Goal: Information Seeking & Learning: Compare options

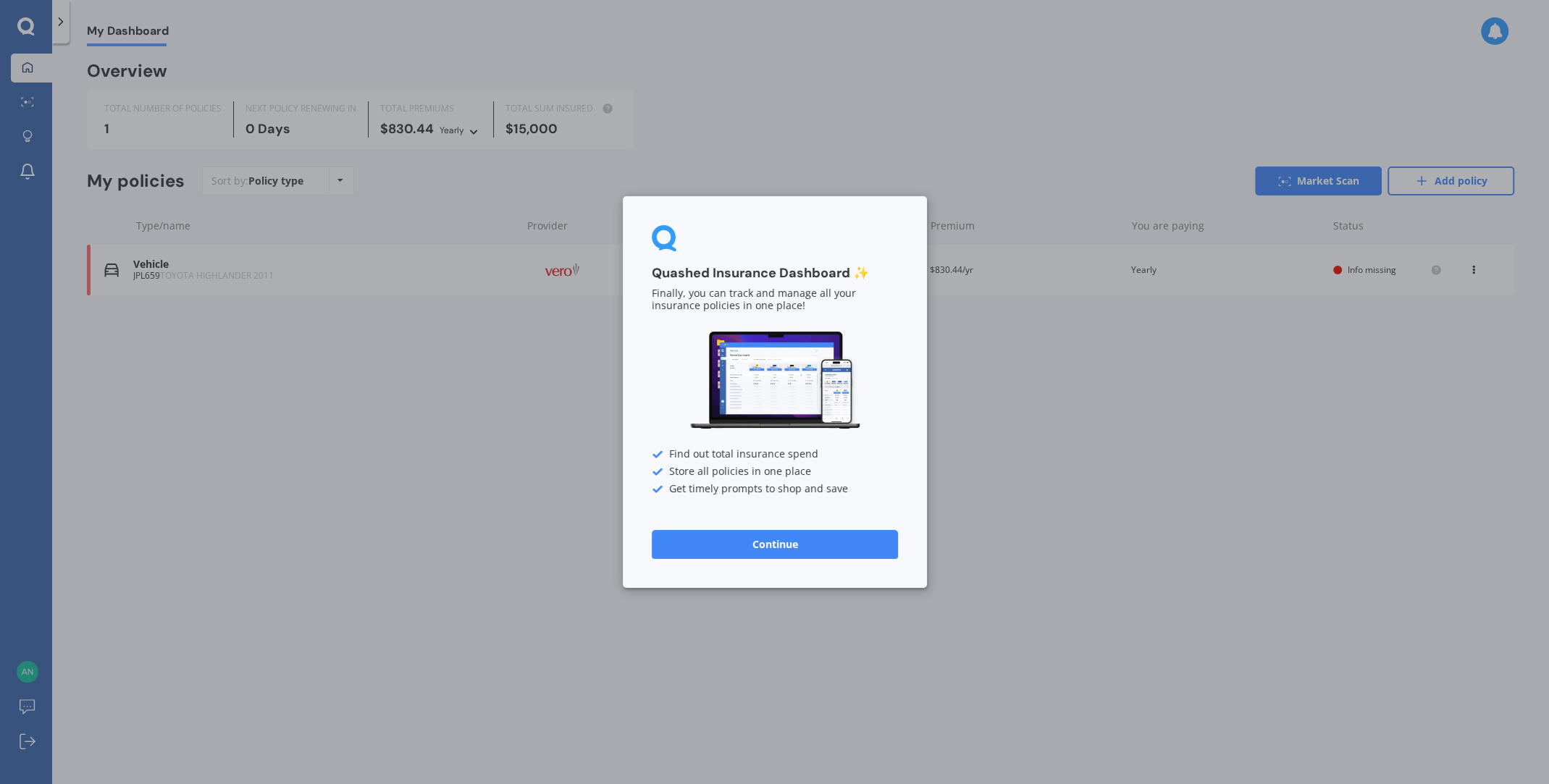
click at [819, 543] on button "Continue" at bounding box center [775, 544] width 246 height 29
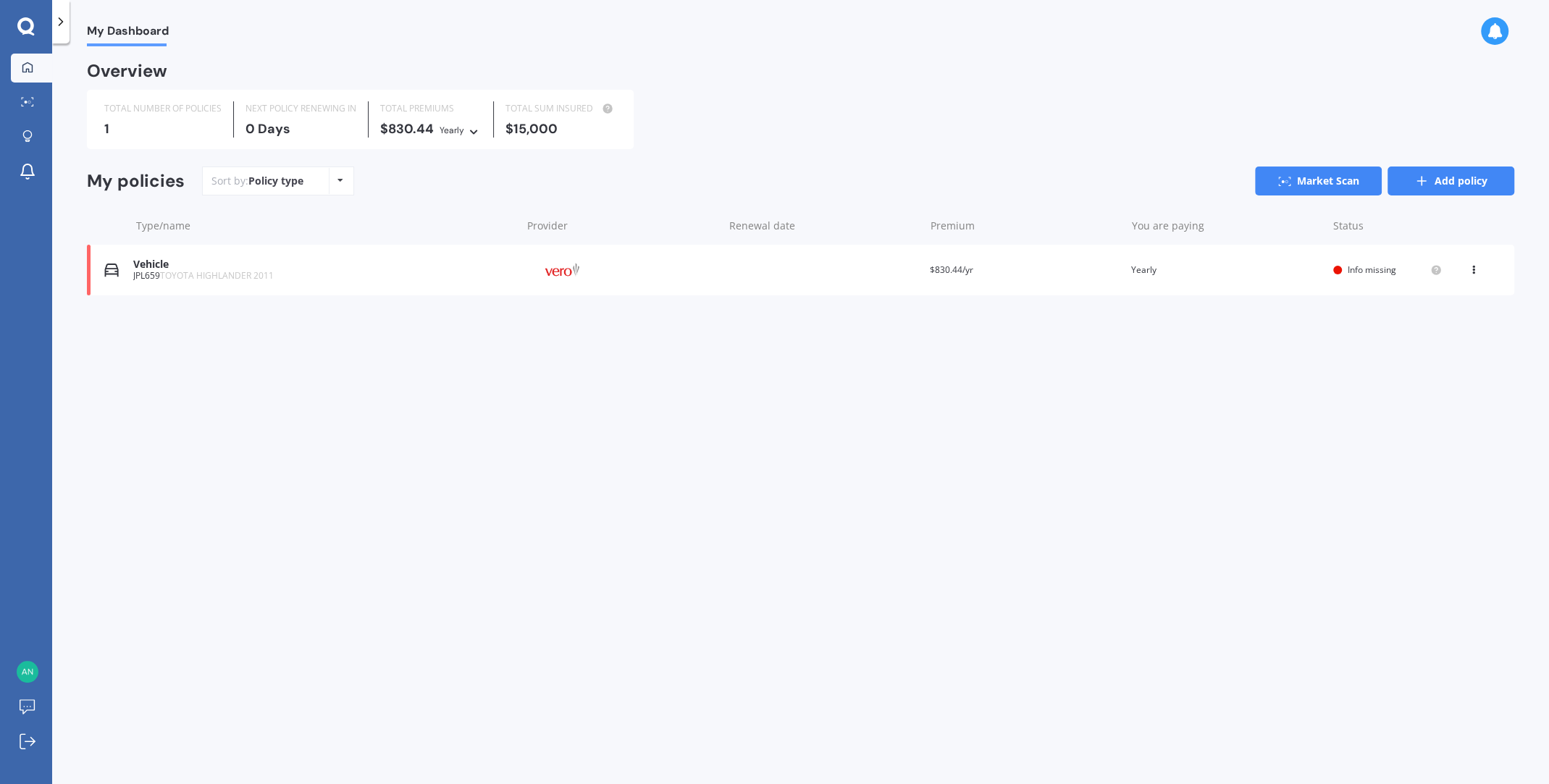
click at [1421, 175] on icon at bounding box center [1422, 181] width 14 height 14
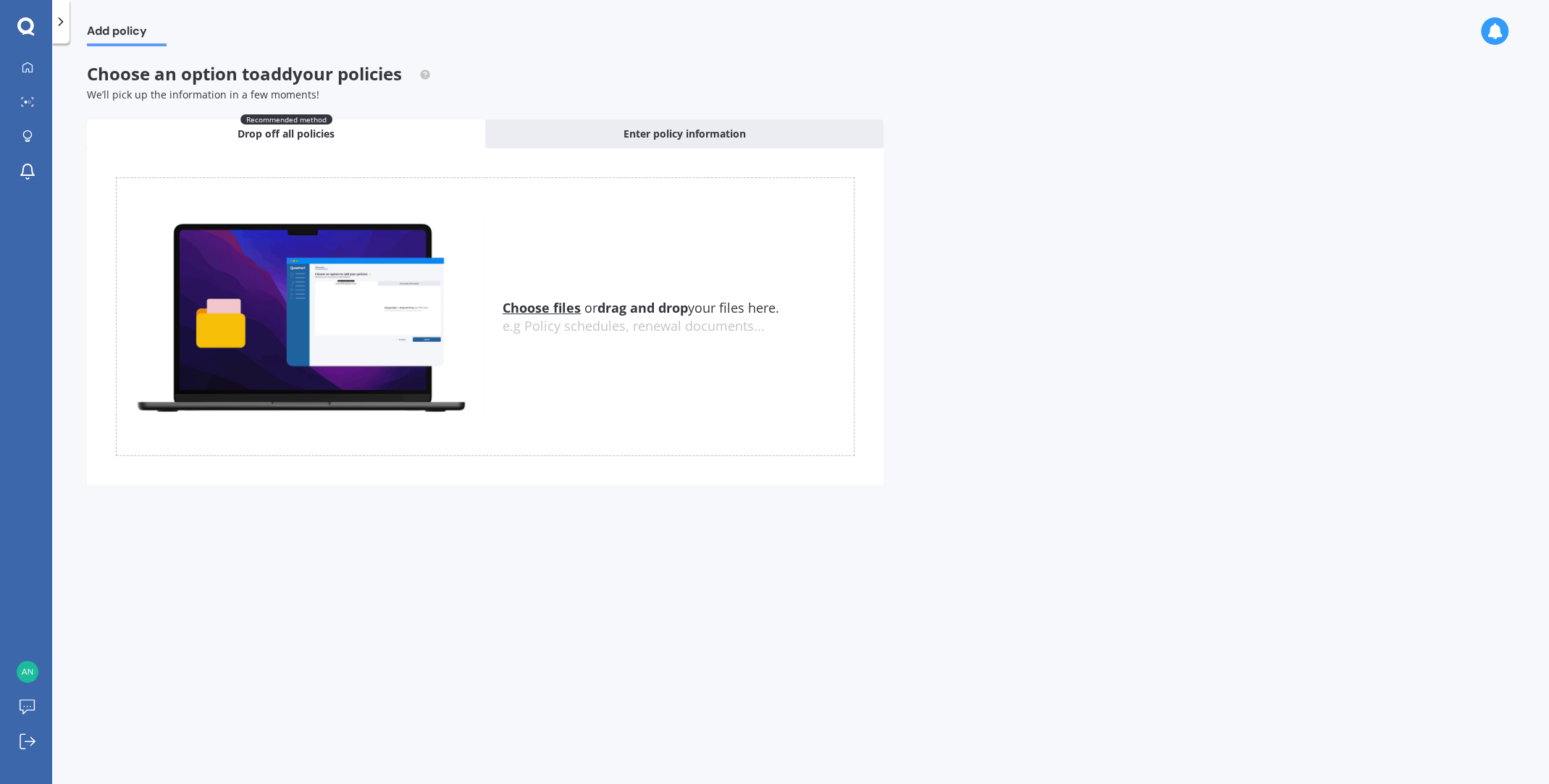
click at [555, 318] on div "e.g Policy schedules, renewal documents..." at bounding box center [678, 326] width 352 height 16
click at [554, 318] on div "e.g Policy schedules, renewal documents..." at bounding box center [678, 326] width 352 height 16
drag, startPoint x: 655, startPoint y: 317, endPoint x: 616, endPoint y: 390, distance: 82.8
click at [616, 390] on div "Choose files or drag and drop your files here. Choose files or photos e.g Polic…" at bounding box center [485, 317] width 739 height 278
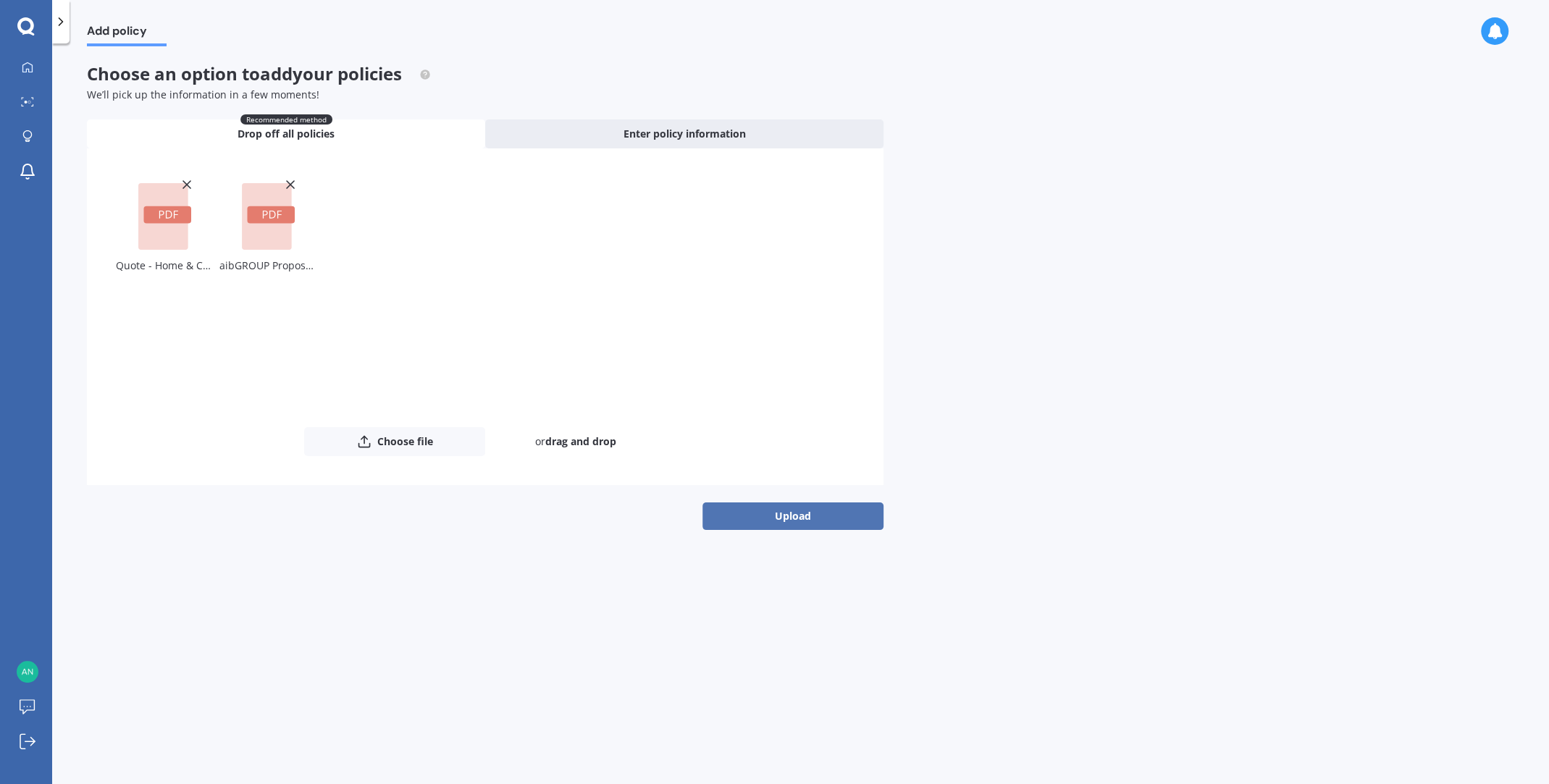
click at [726, 511] on button "Upload" at bounding box center [793, 516] width 181 height 28
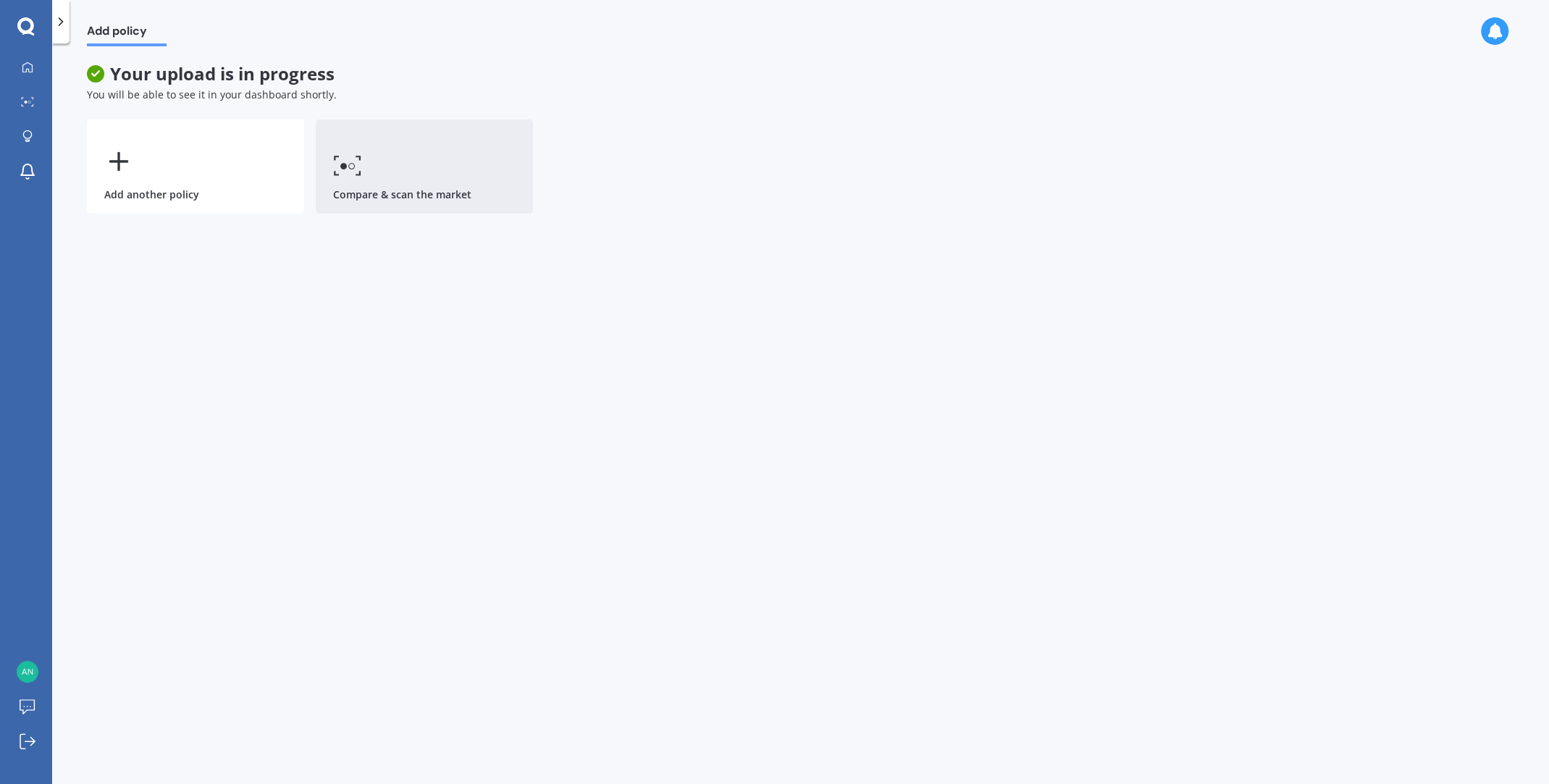
click at [408, 189] on link "Compare & scan the market" at bounding box center [424, 167] width 217 height 94
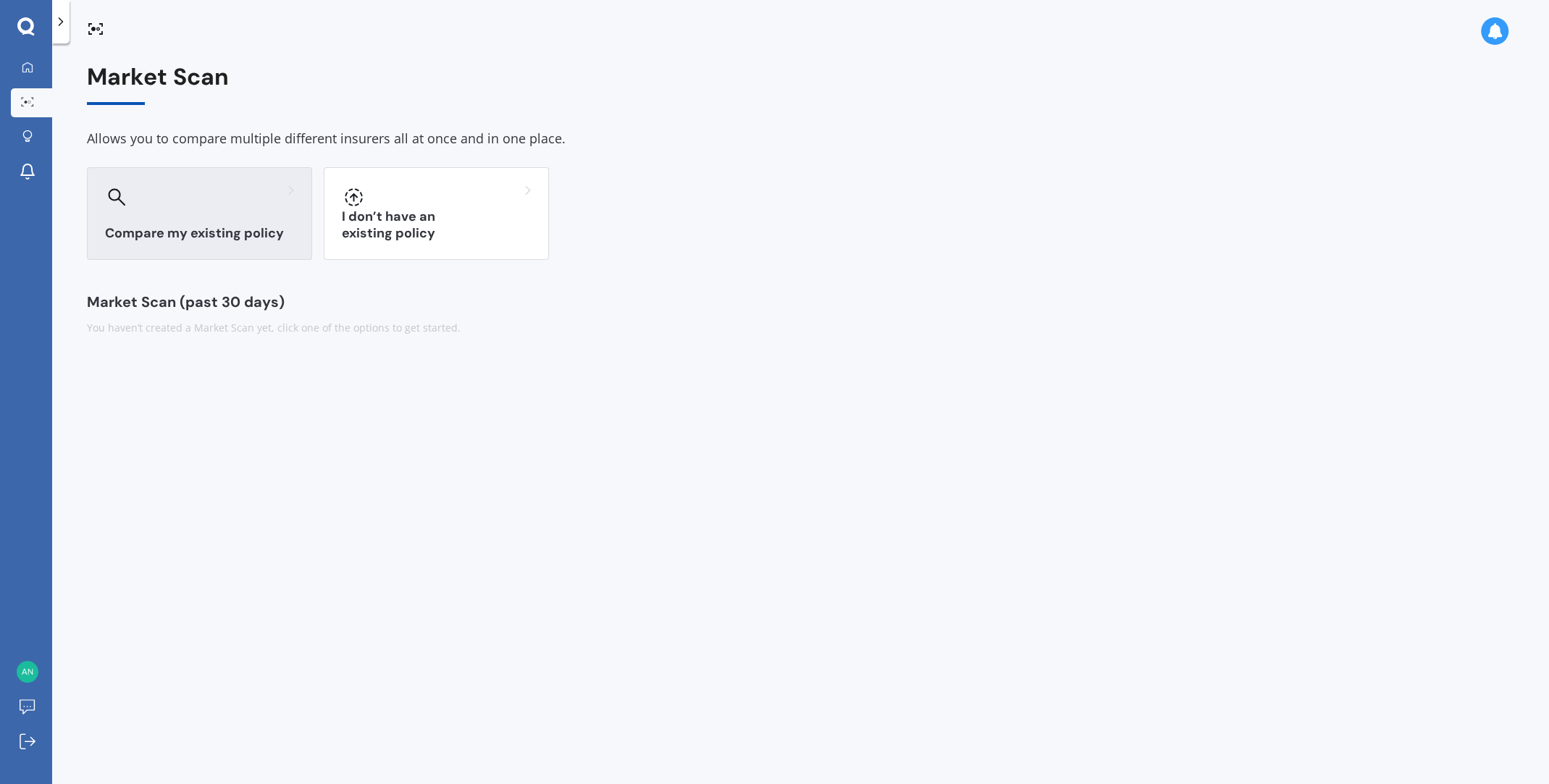
click at [271, 215] on div "Compare my existing policy" at bounding box center [199, 214] width 225 height 93
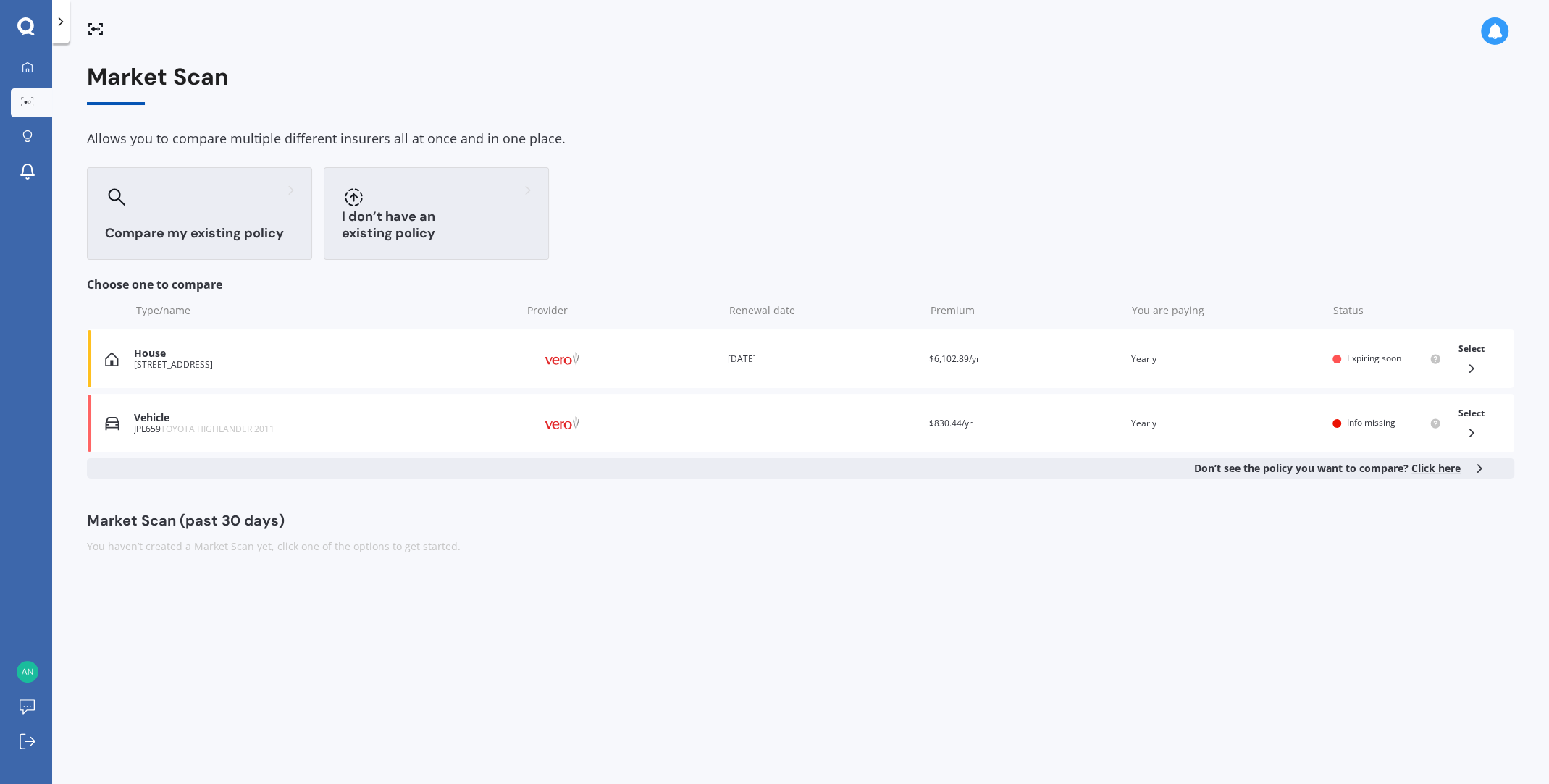
click at [459, 204] on div at bounding box center [437, 197] width 189 height 23
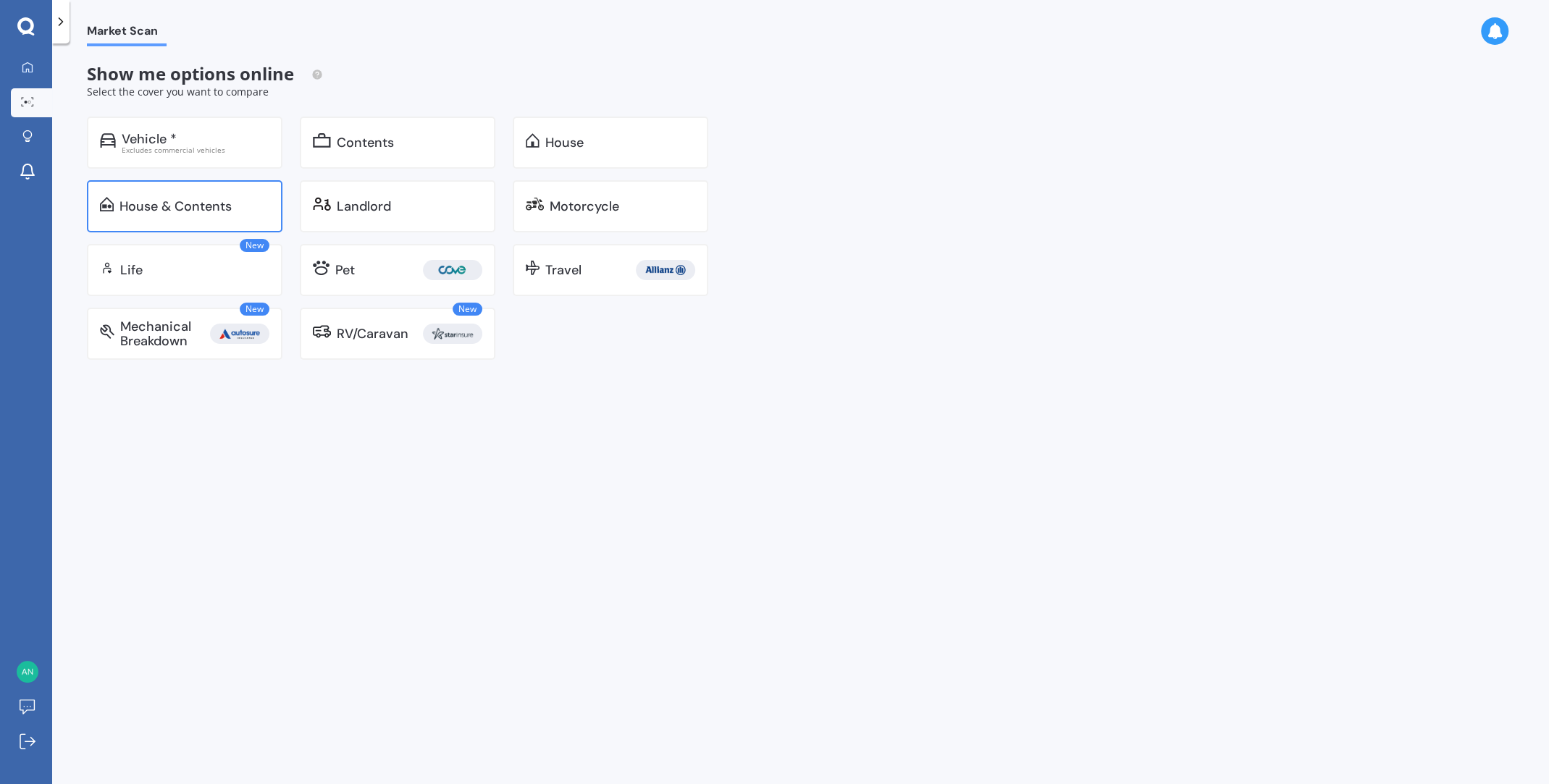
click at [245, 215] on div "House & Contents" at bounding box center [184, 206] width 196 height 52
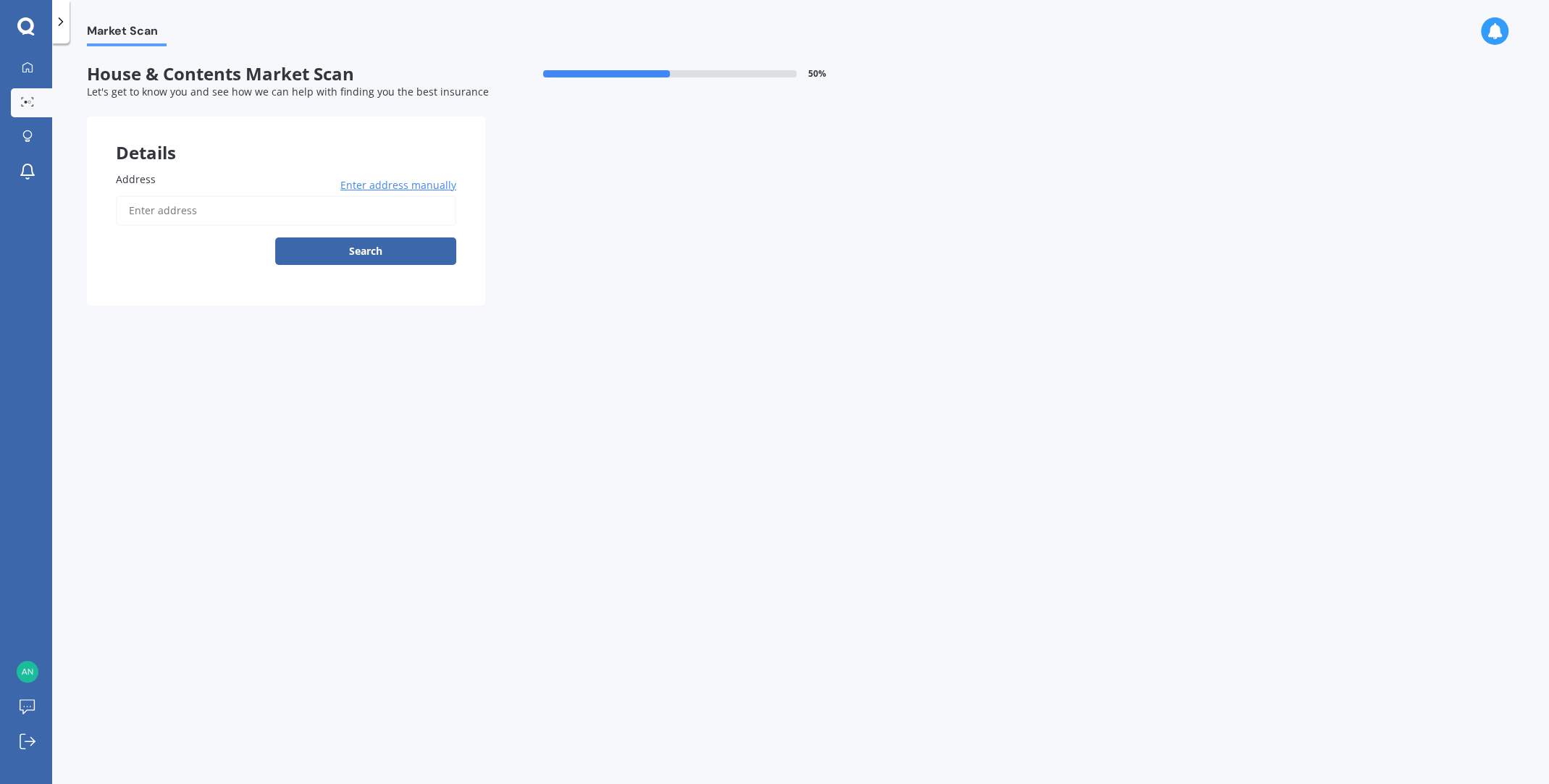
click at [304, 207] on input "Address" at bounding box center [286, 211] width 341 height 31
type input "36 Selbourne Avenue, Richmond 7020"
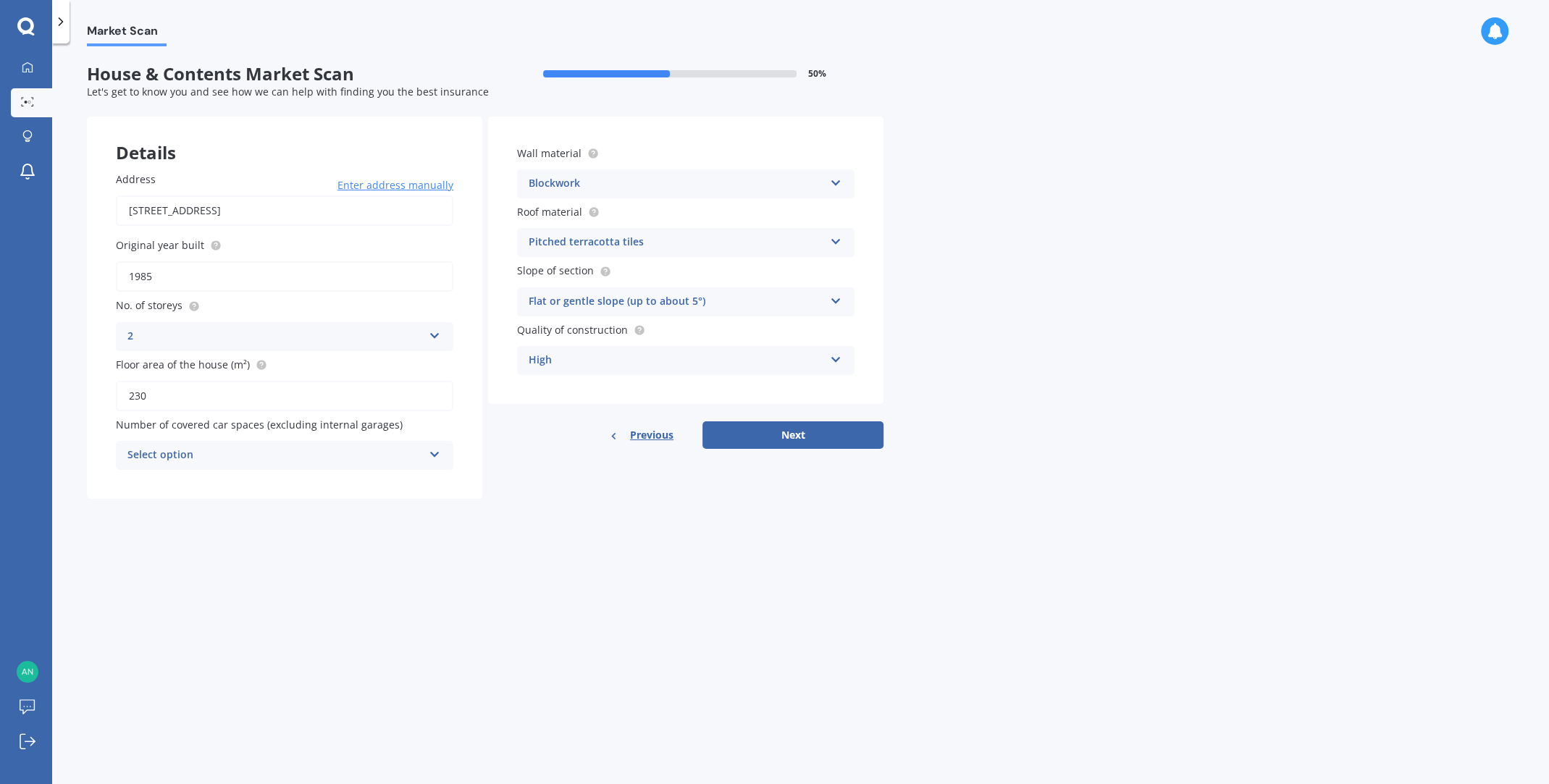
click at [819, 436] on button "Next" at bounding box center [793, 435] width 181 height 28
click at [437, 450] on icon at bounding box center [434, 452] width 13 height 10
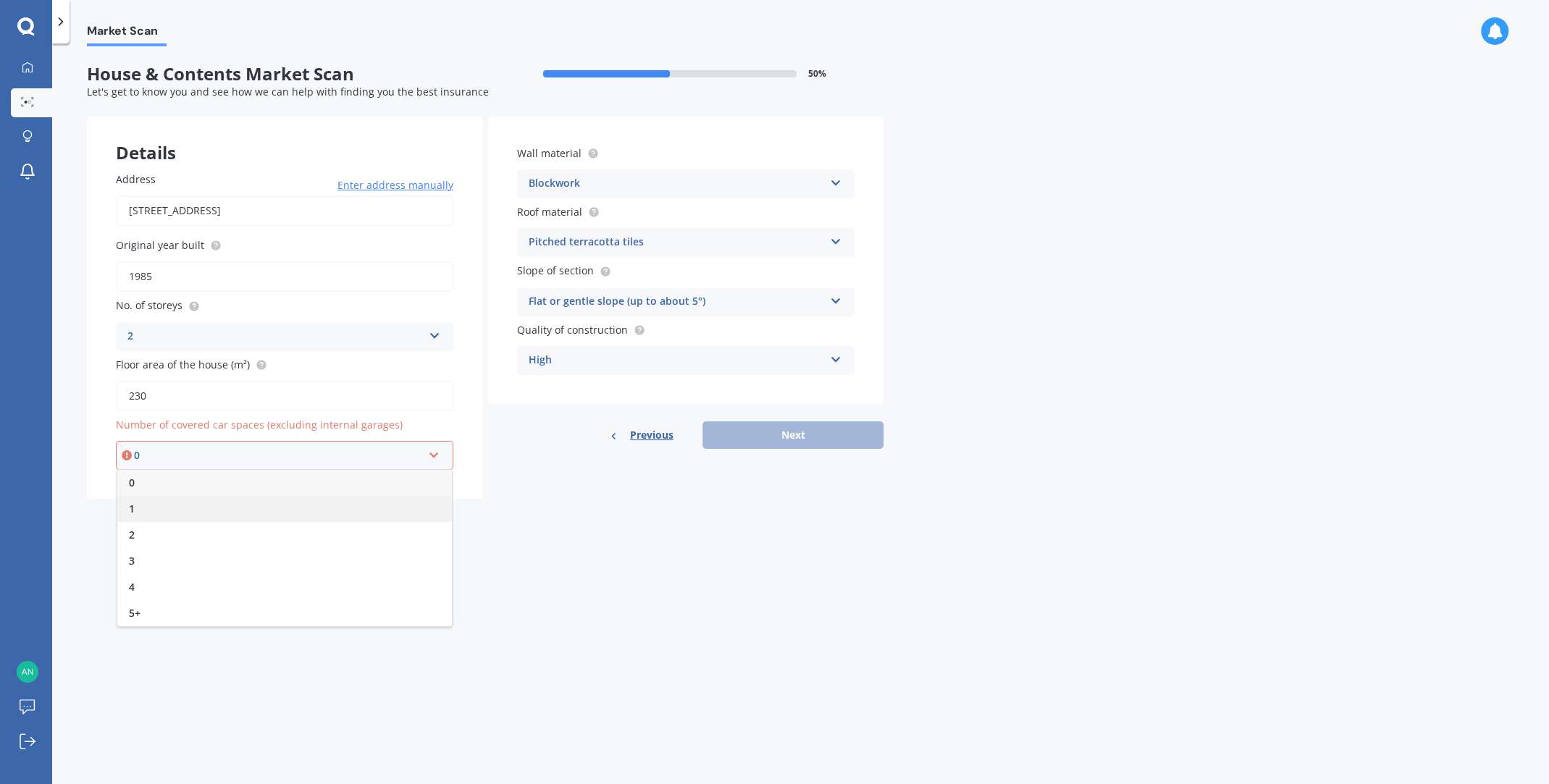
click at [132, 511] on span "1" at bounding box center [131, 508] width 6 height 13
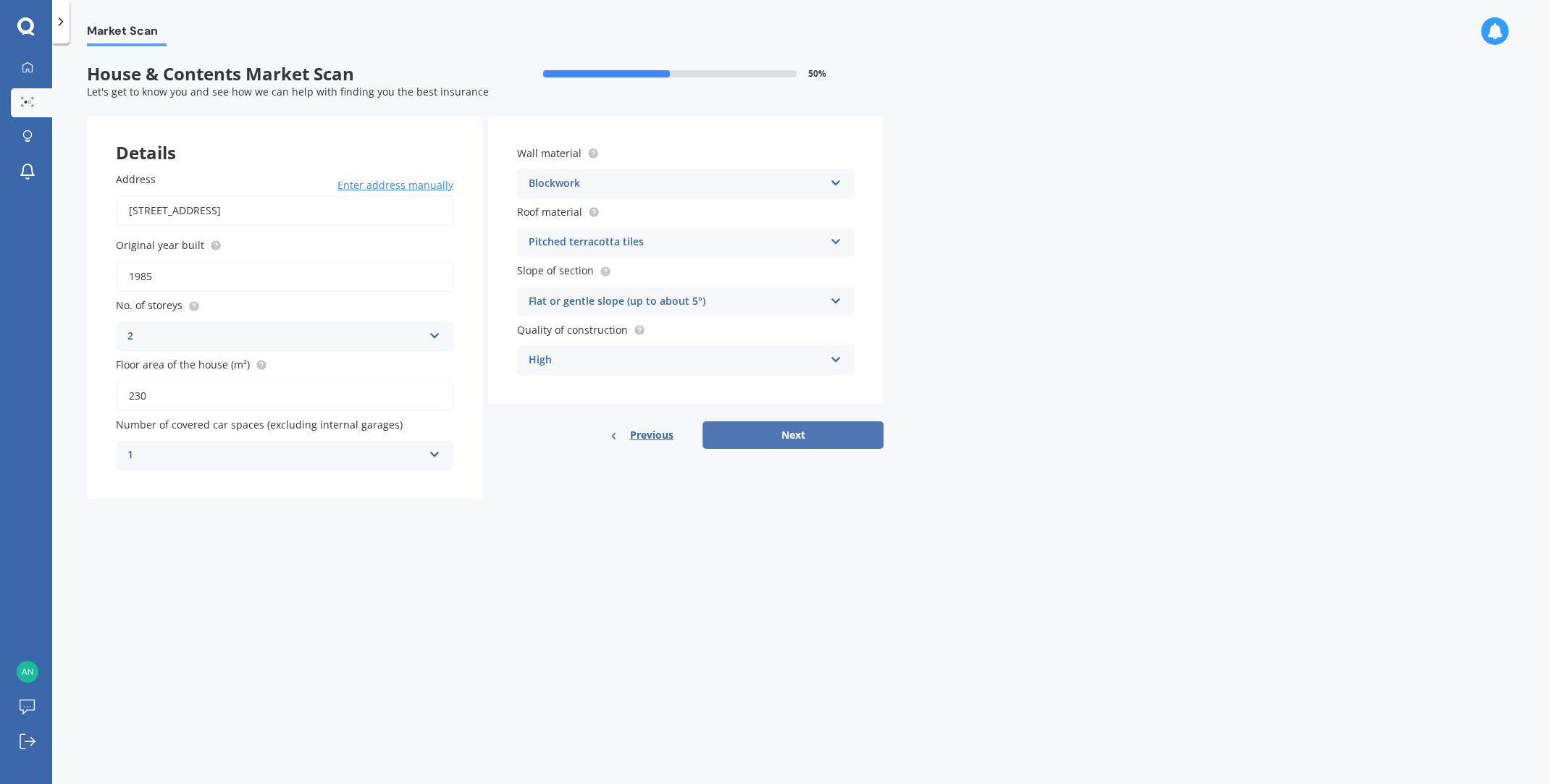
click at [784, 434] on button "Next" at bounding box center [793, 435] width 181 height 28
select select "21"
select select "03"
select select "1977"
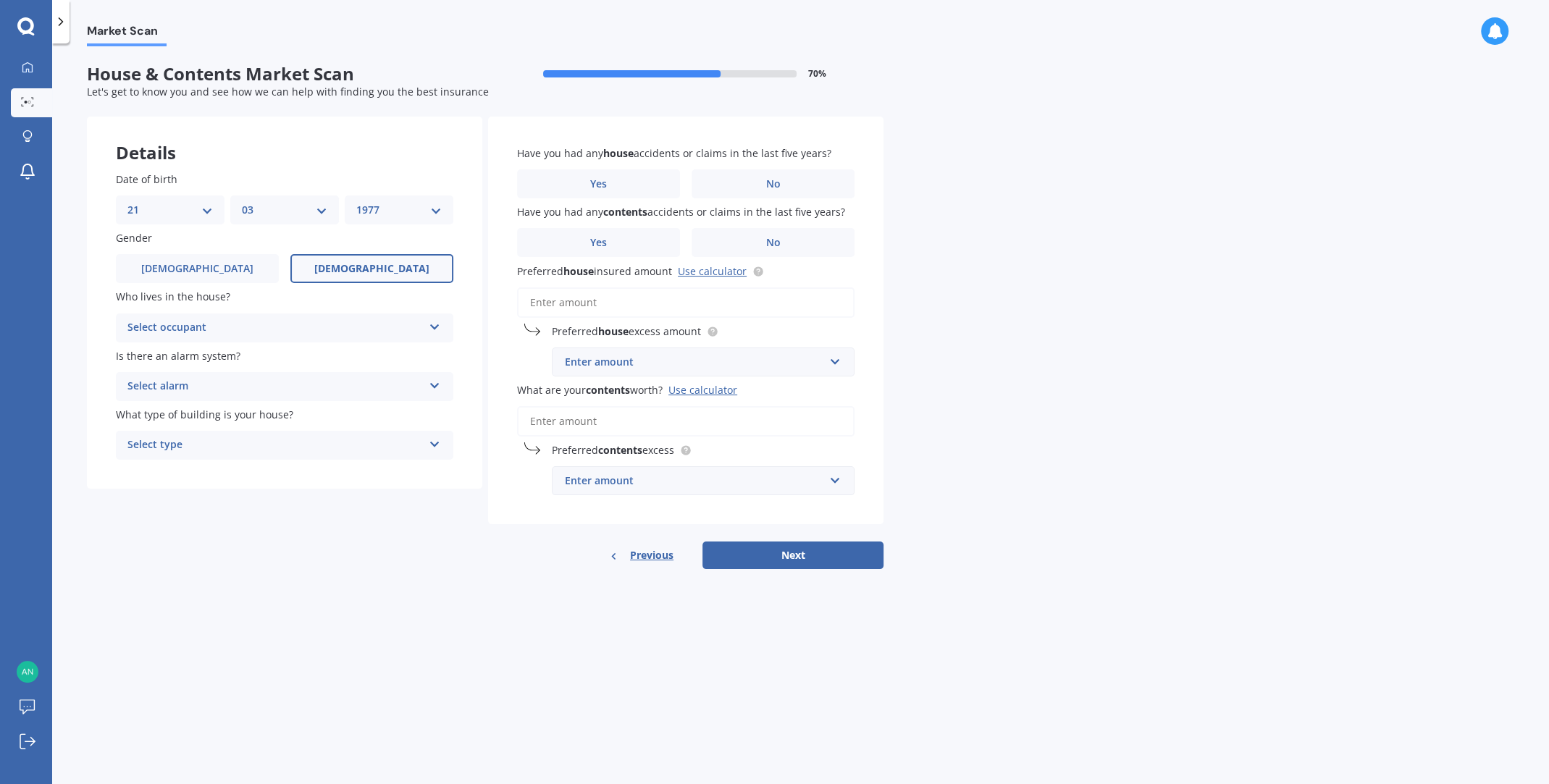
click at [435, 322] on icon at bounding box center [435, 324] width 13 height 10
click at [366, 354] on div "Owner" at bounding box center [284, 355] width 336 height 26
click at [439, 383] on icon at bounding box center [435, 383] width 13 height 10
click at [289, 473] on div "No" at bounding box center [284, 466] width 336 height 26
click at [438, 445] on icon at bounding box center [435, 441] width 13 height 10
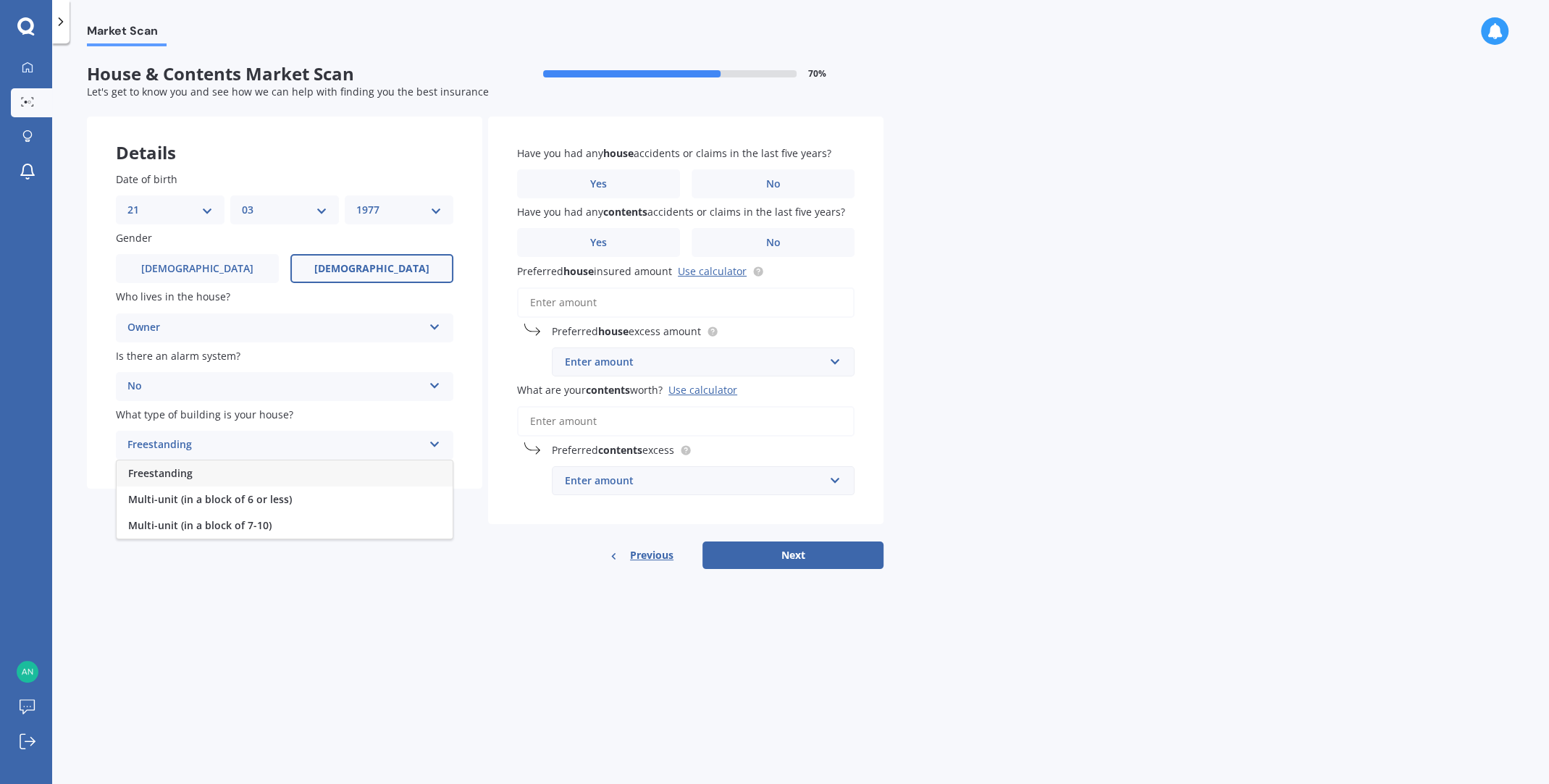
click at [369, 478] on div "Freestanding" at bounding box center [284, 473] width 336 height 26
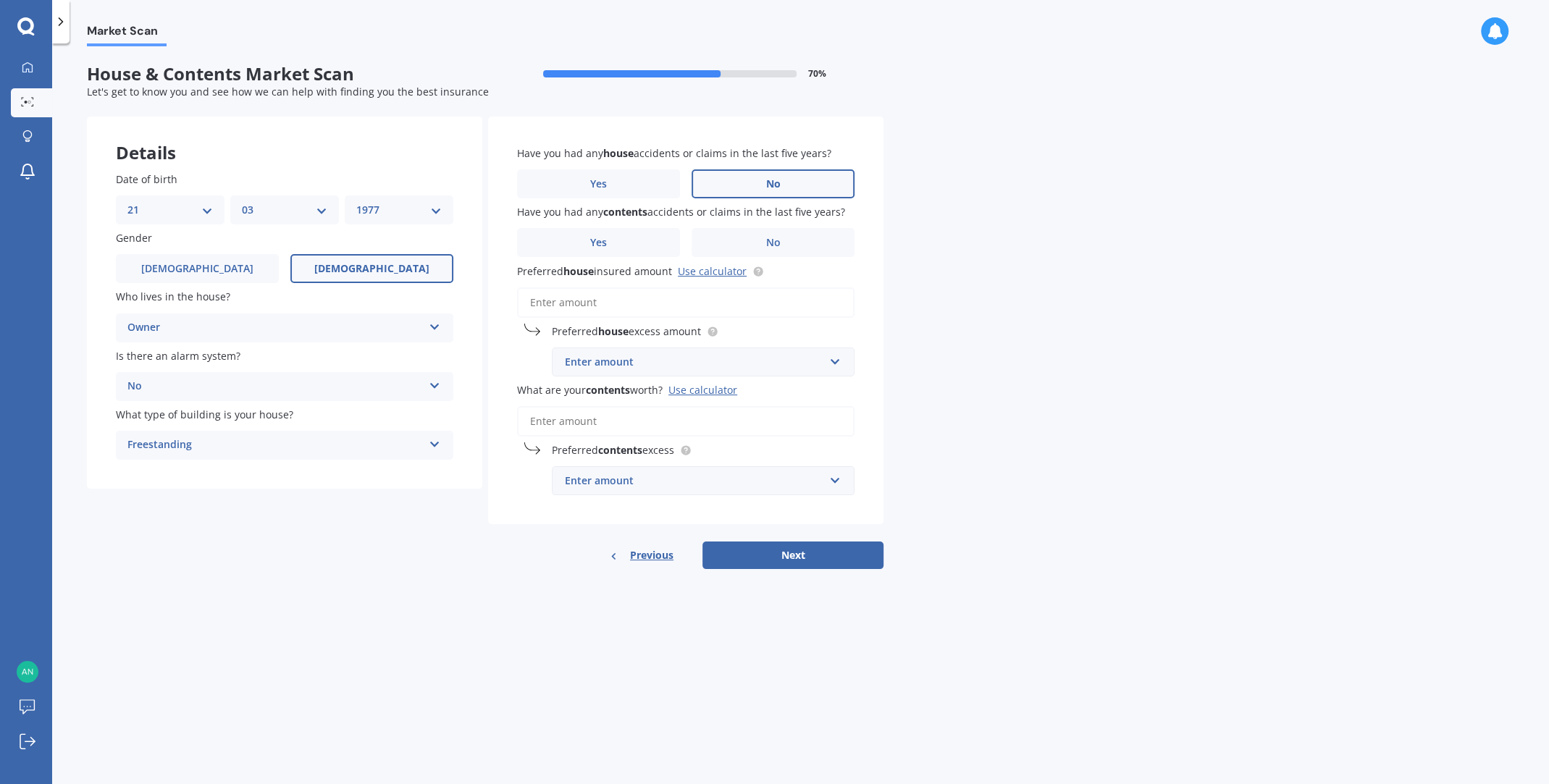
click at [780, 186] on span "No" at bounding box center [773, 184] width 14 height 13
click at [0, 0] on input "No" at bounding box center [0, 0] width 0 height 0
click at [763, 248] on label "No" at bounding box center [773, 242] width 163 height 29
click at [0, 0] on input "No" at bounding box center [0, 0] width 0 height 0
click at [836, 361] on input "text" at bounding box center [698, 362] width 290 height 28
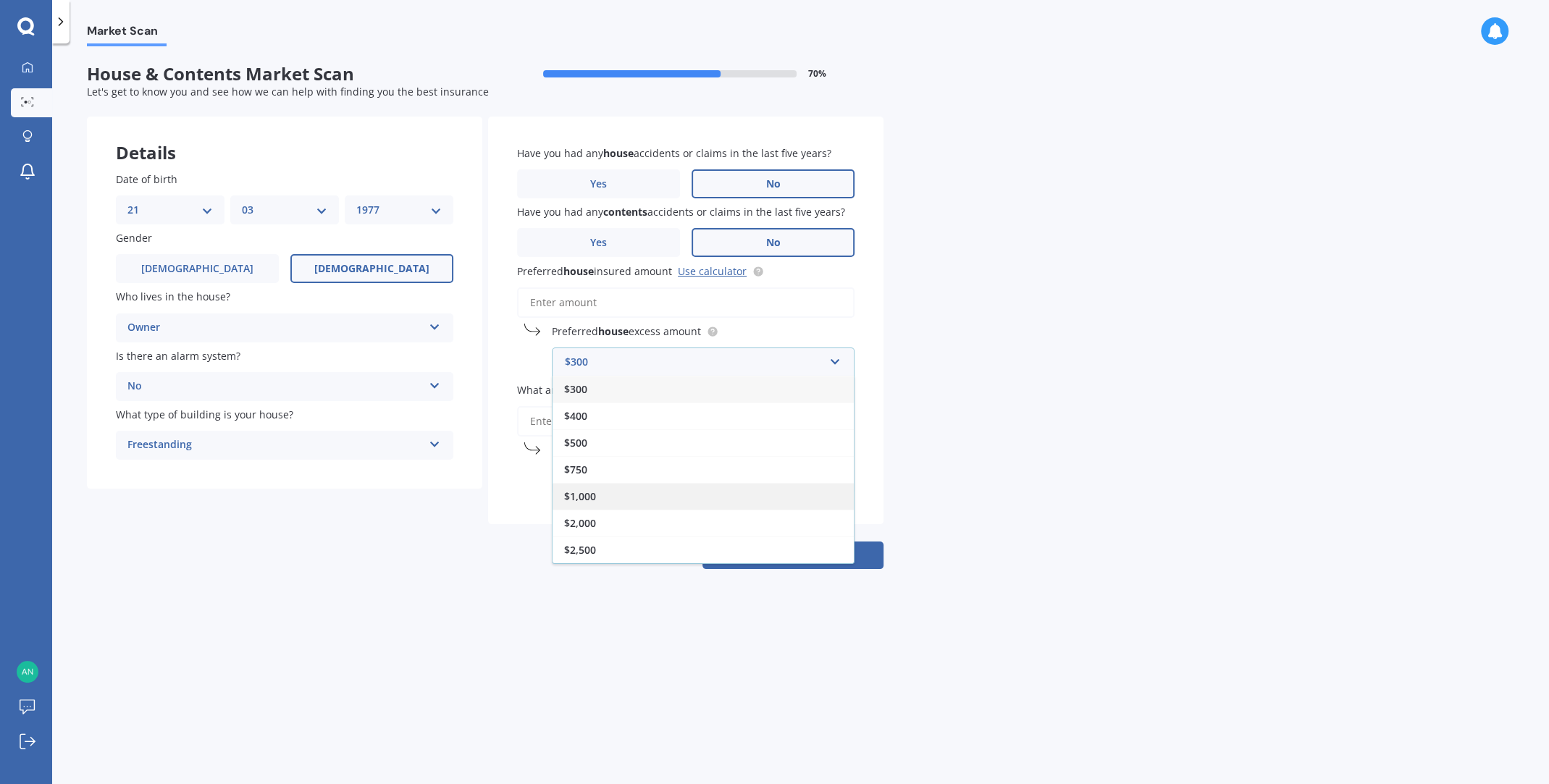
click at [634, 495] on div "$1,000" at bounding box center [703, 496] width 301 height 27
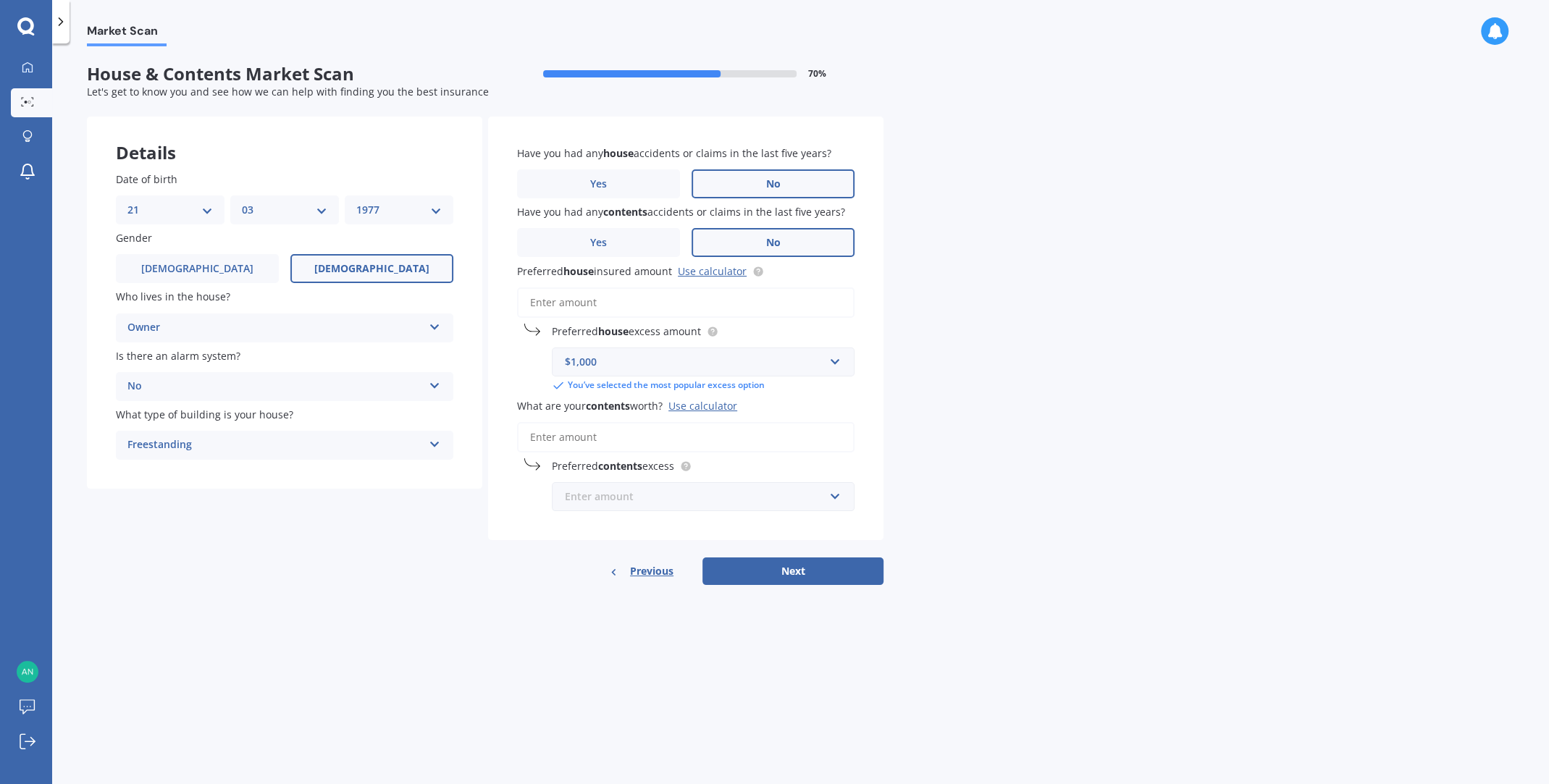
click at [830, 493] on input "text" at bounding box center [698, 496] width 290 height 28
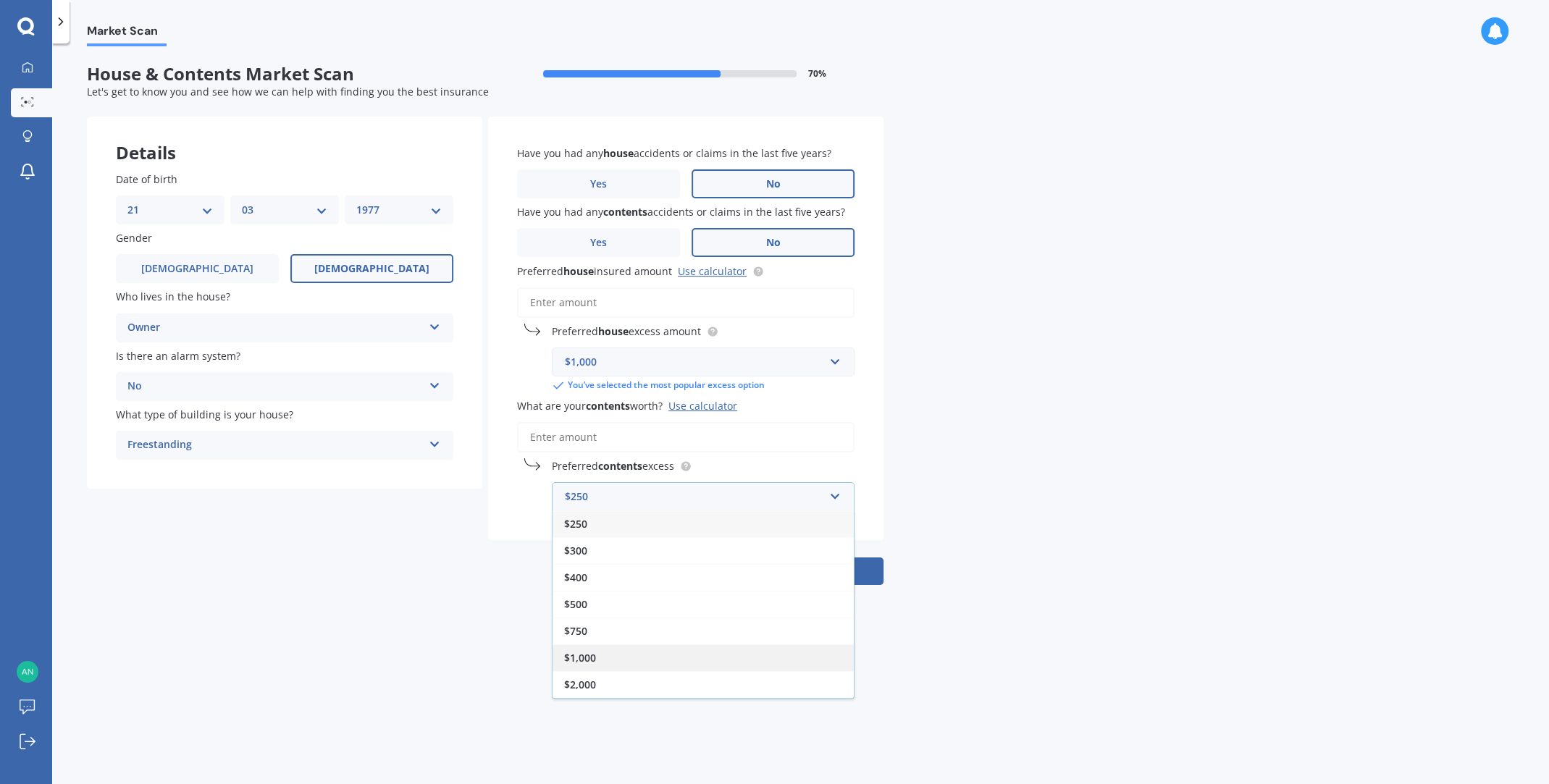
click at [678, 656] on div "$1,000" at bounding box center [703, 657] width 301 height 27
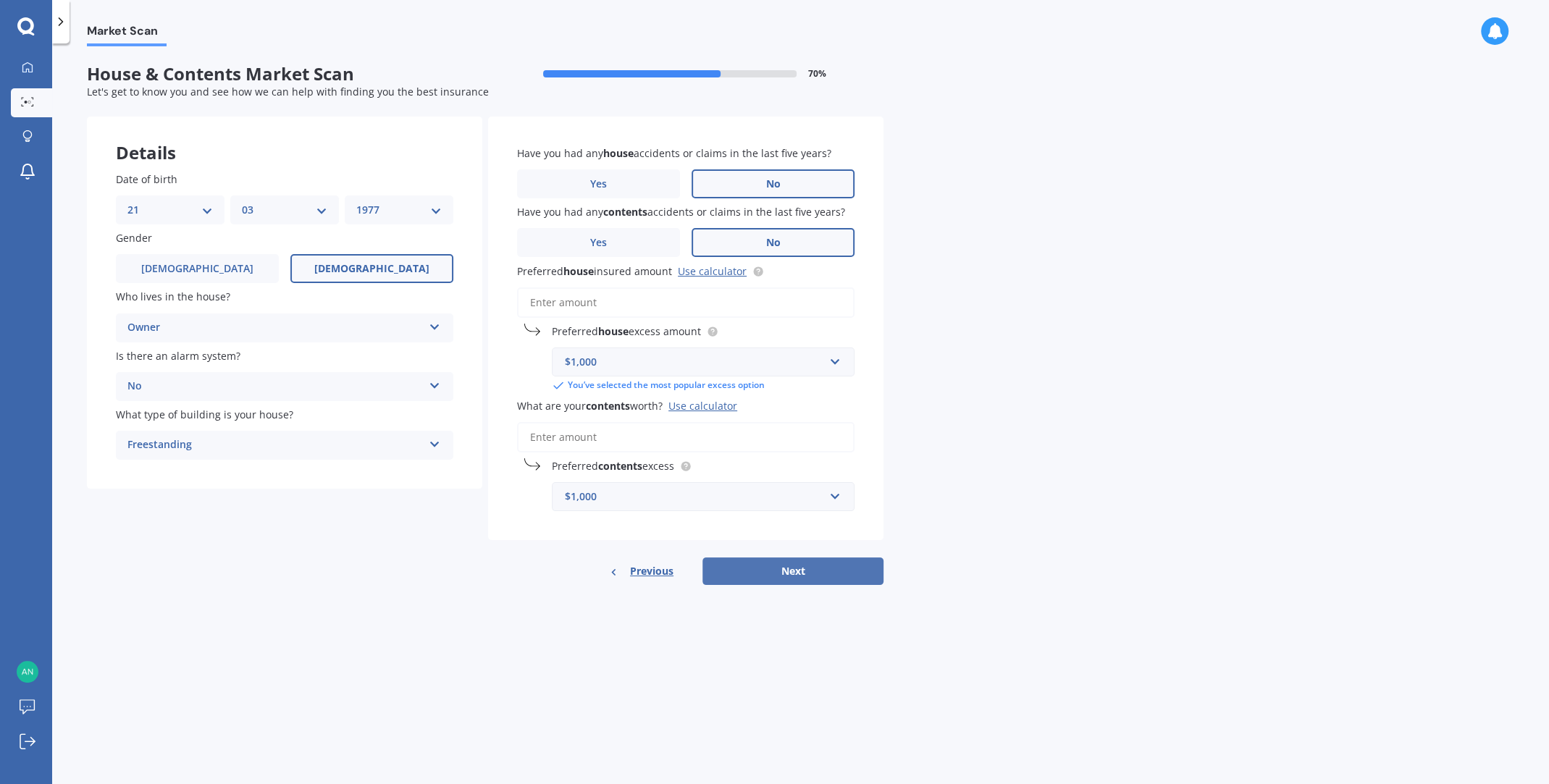
click at [797, 568] on button "Next" at bounding box center [793, 571] width 181 height 28
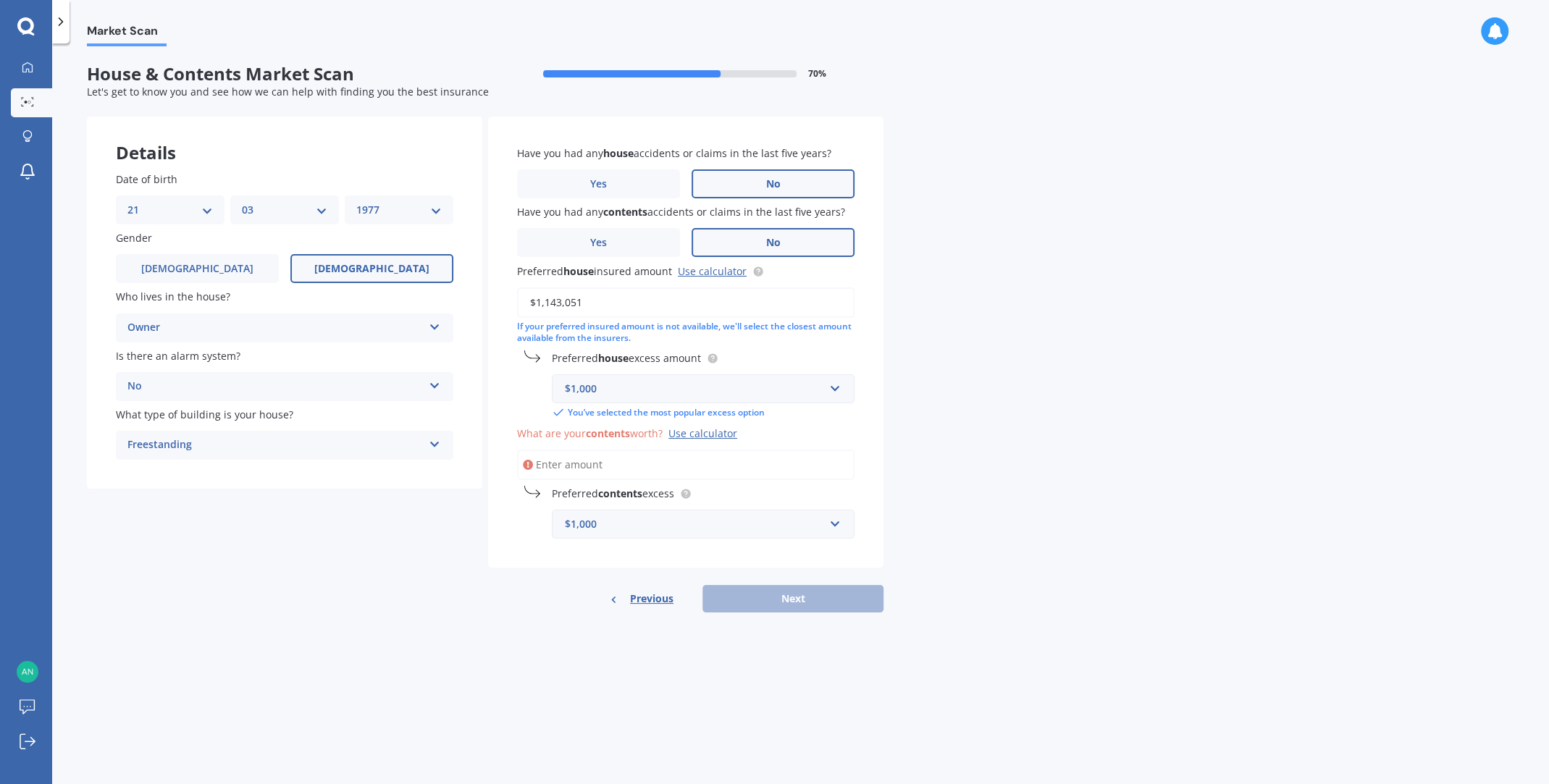
type input "$1,143,051"
click at [621, 463] on input "What are your contents worth? Use calculator" at bounding box center [685, 465] width 337 height 31
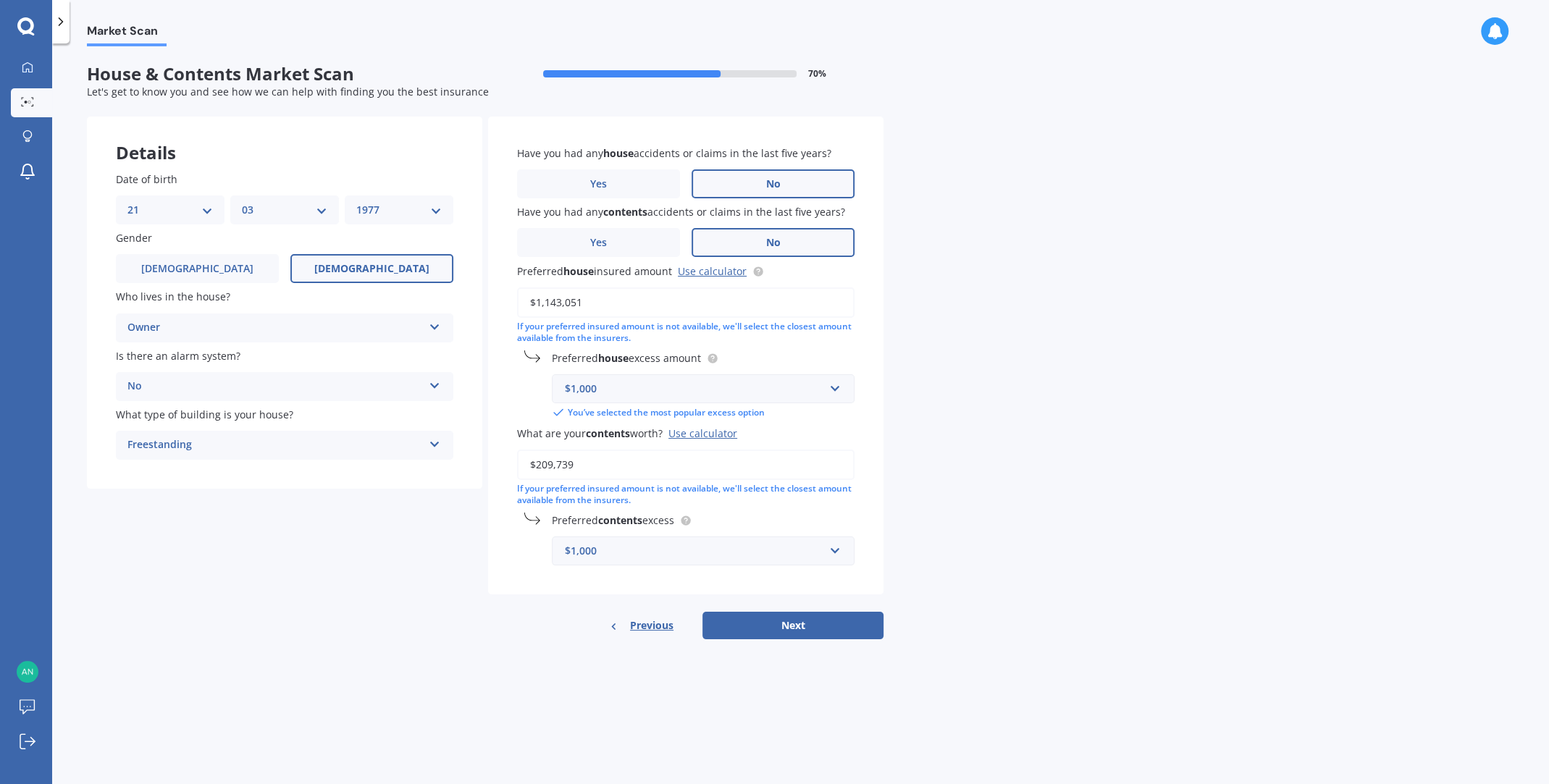
type input "$209,739"
click at [623, 390] on div "$1,000" at bounding box center [695, 388] width 260 height 16
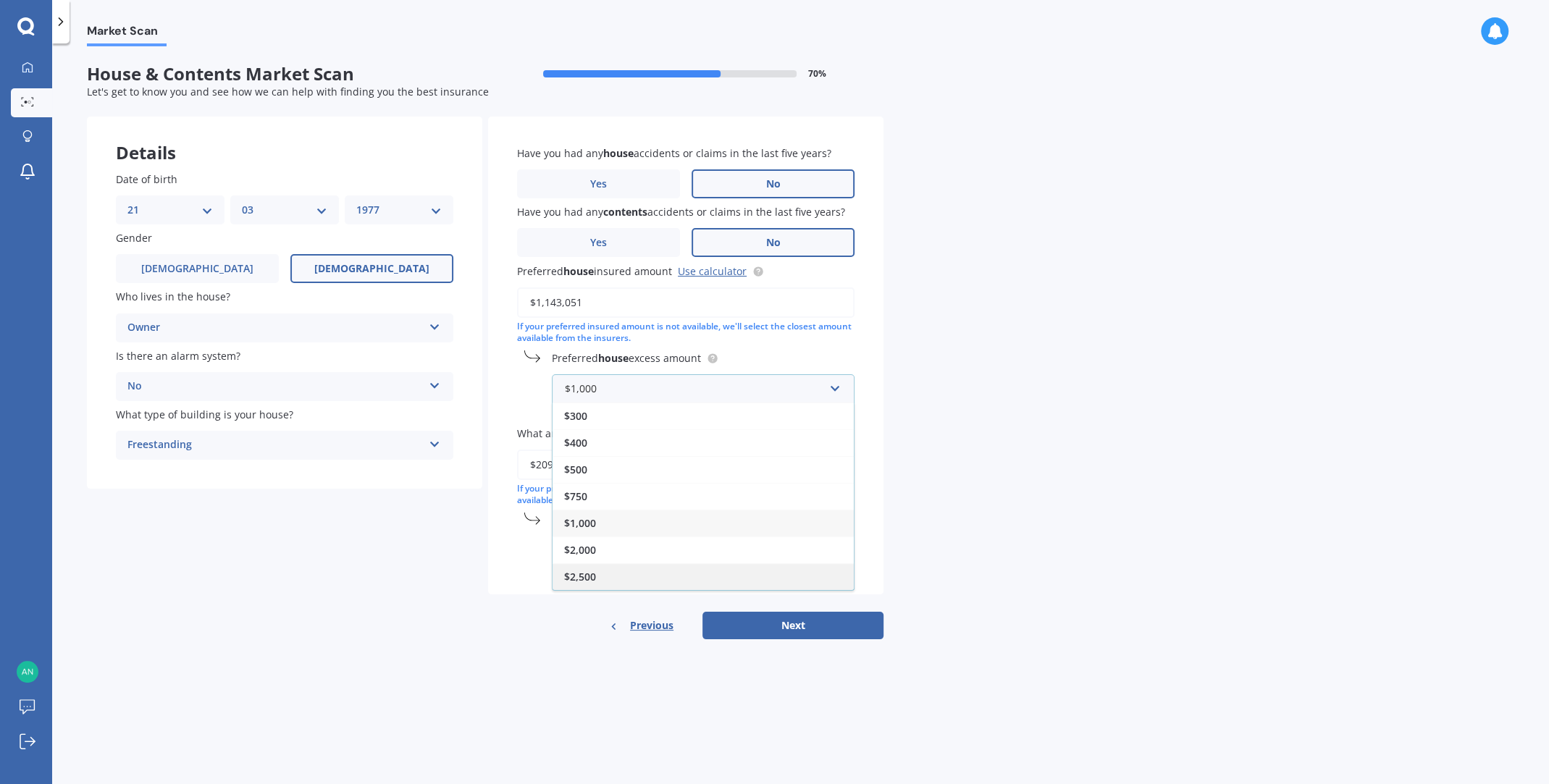
click at [587, 578] on span "$2,500" at bounding box center [580, 576] width 32 height 13
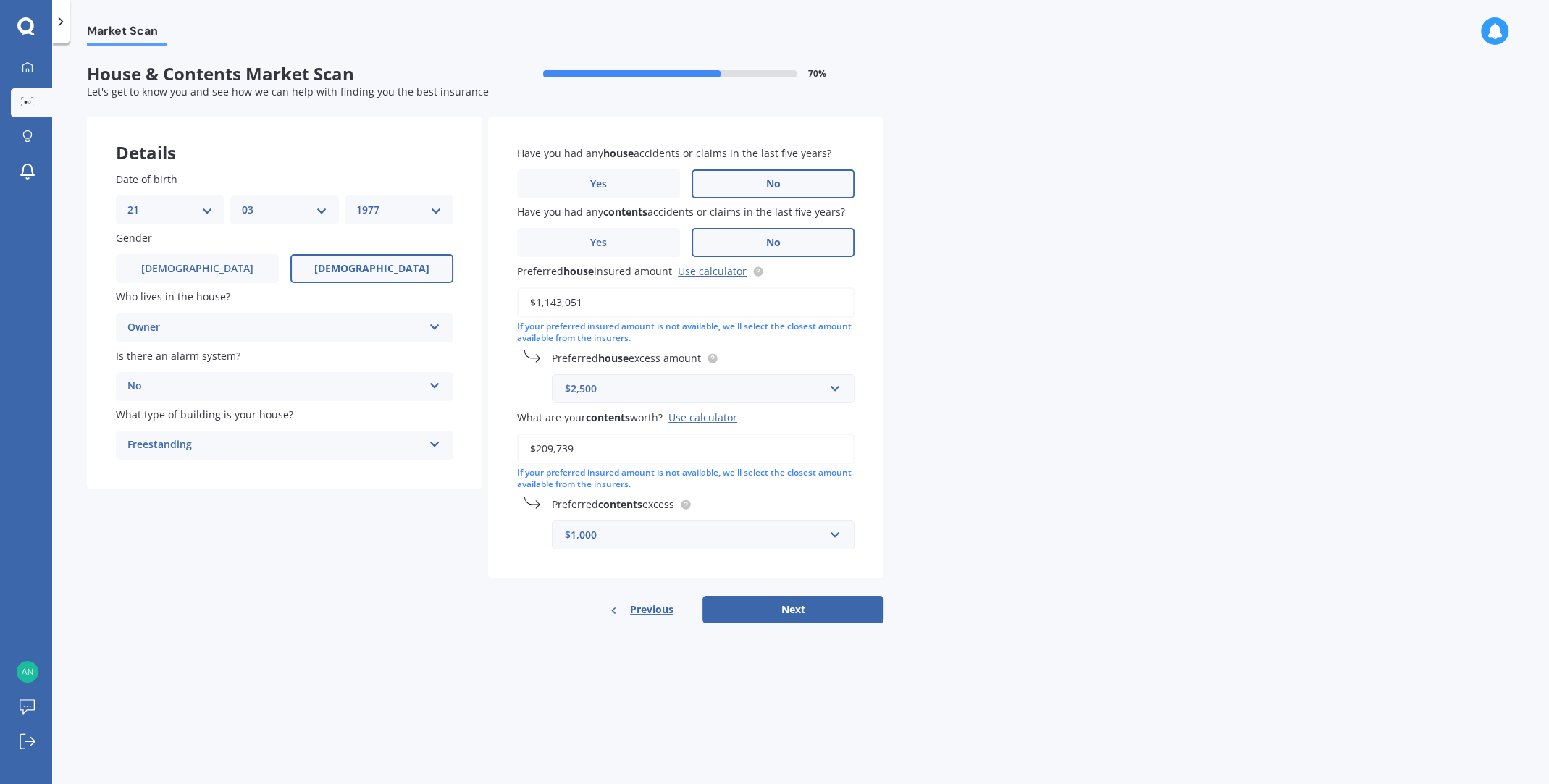
click at [652, 532] on div "$1,000" at bounding box center [695, 535] width 260 height 16
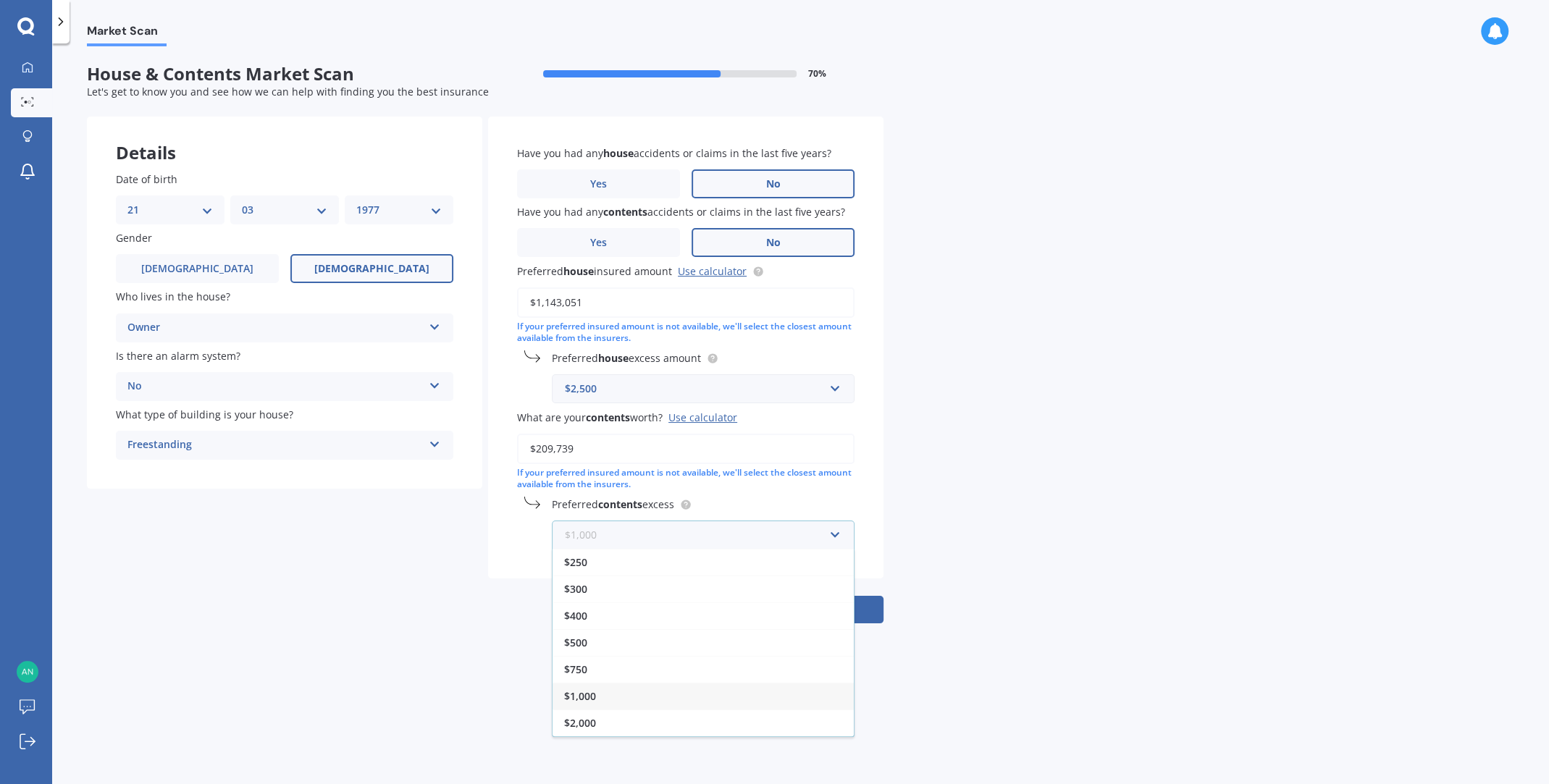
click at [652, 532] on input "text" at bounding box center [698, 535] width 290 height 28
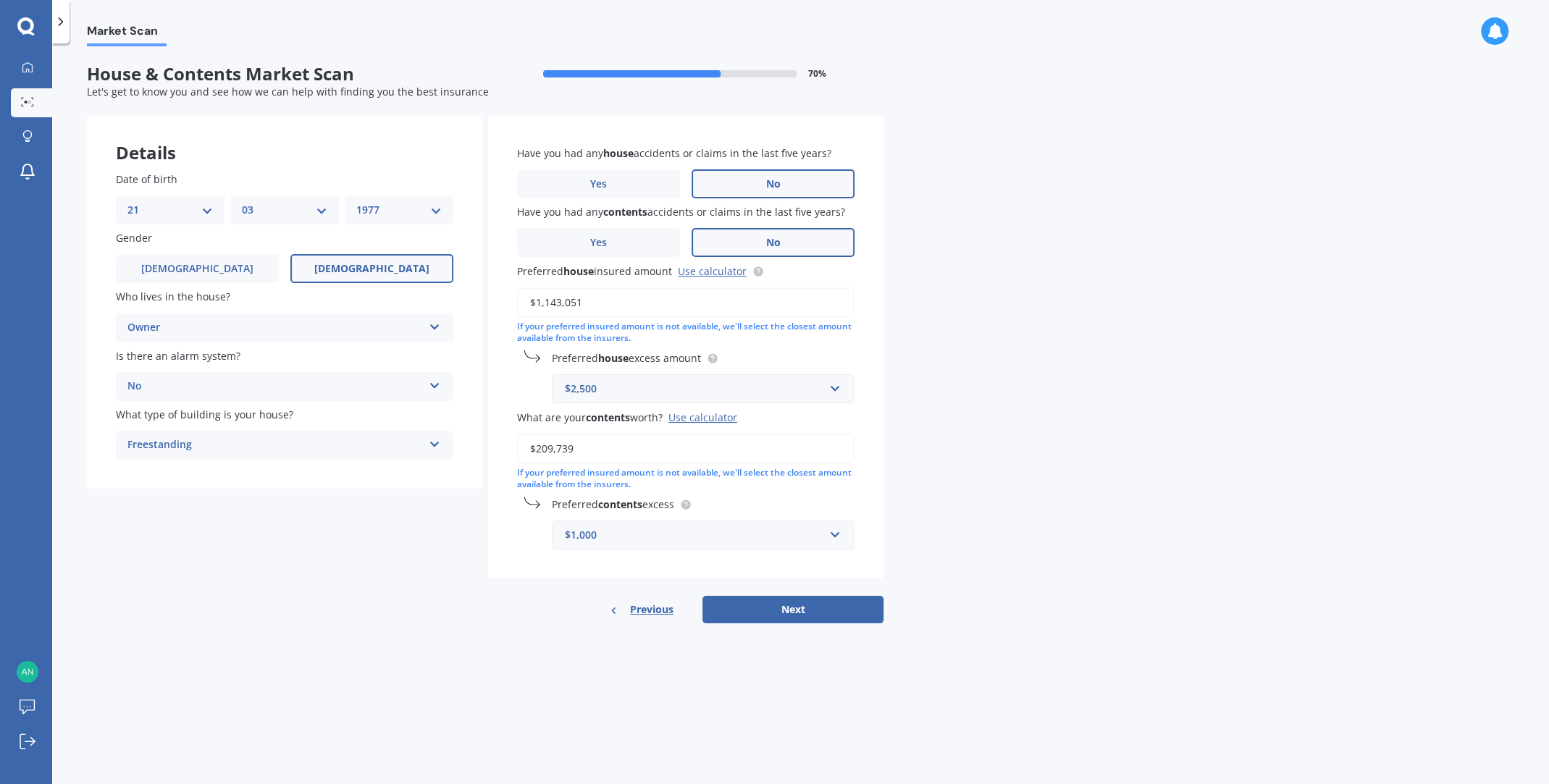
click at [879, 636] on div "Market Scan House & Contents Market Scan 70 % Let's get to know you and see how…" at bounding box center [800, 417] width 1497 height 741
click at [798, 609] on button "Next" at bounding box center [793, 609] width 181 height 28
select select "21"
select select "03"
select select "1977"
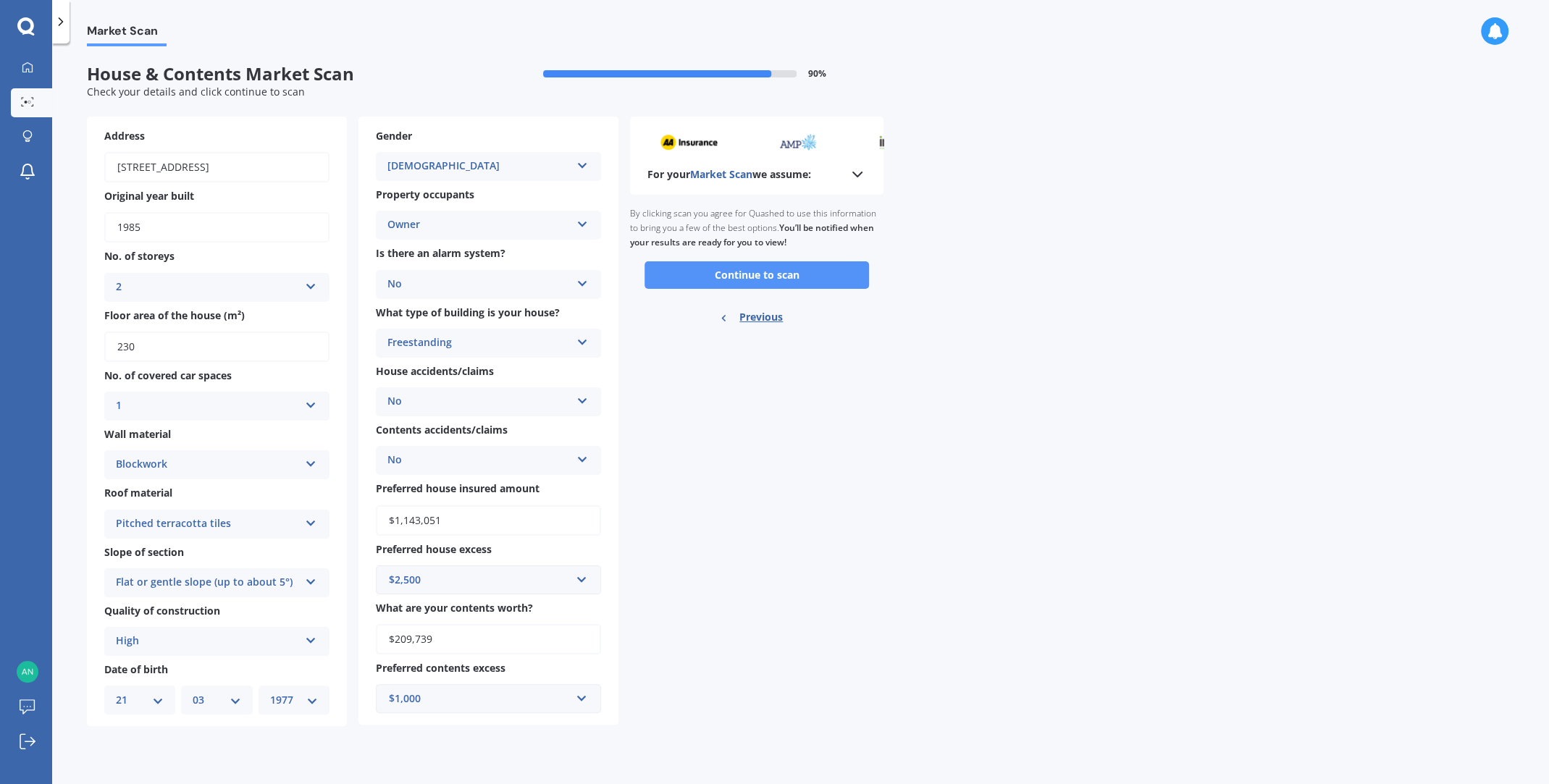
click at [741, 275] on button "Continue to scan" at bounding box center [756, 274] width 224 height 28
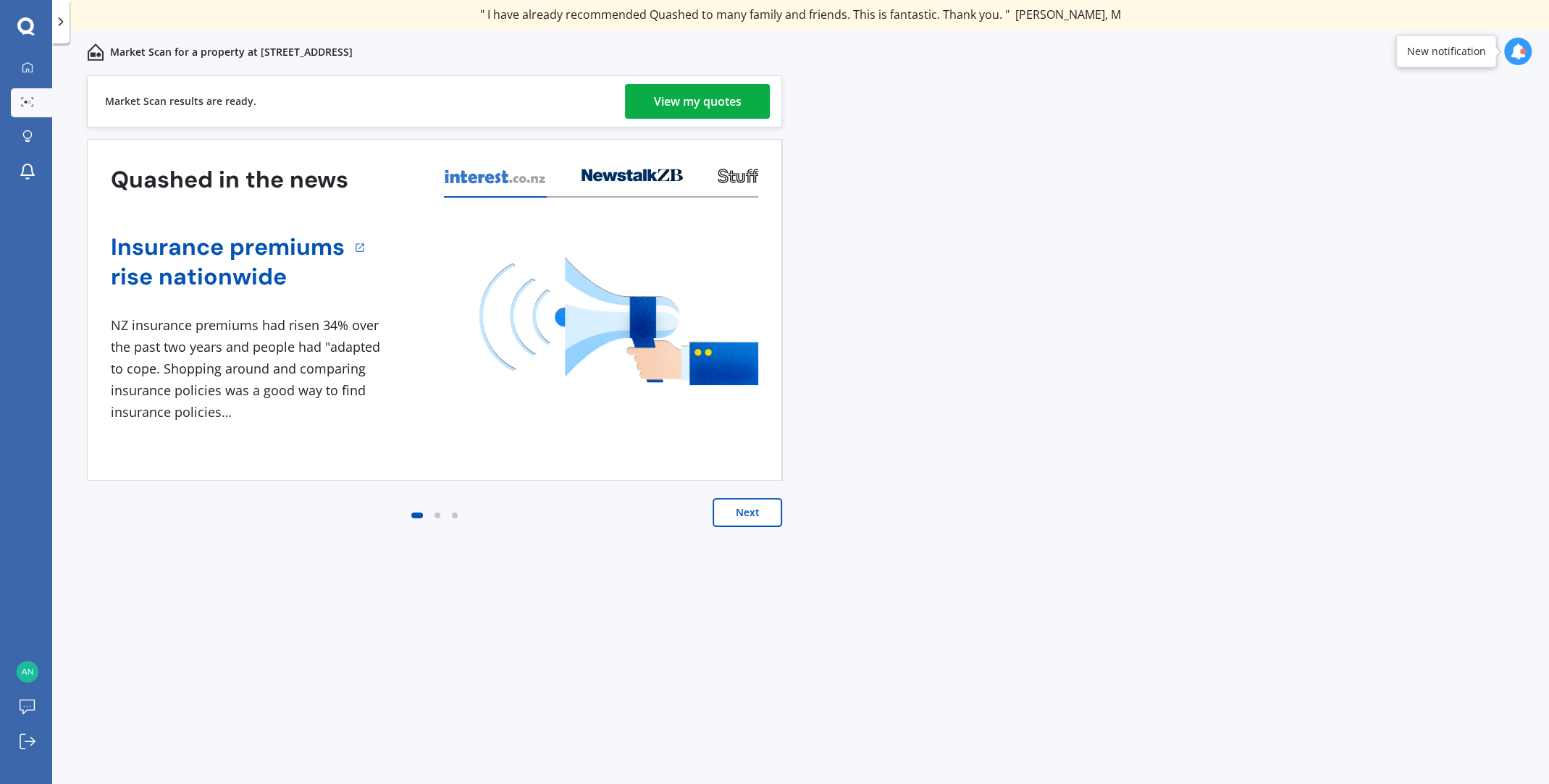
click at [681, 98] on div "View my quotes" at bounding box center [697, 101] width 87 height 35
